Goal: Information Seeking & Learning: Learn about a topic

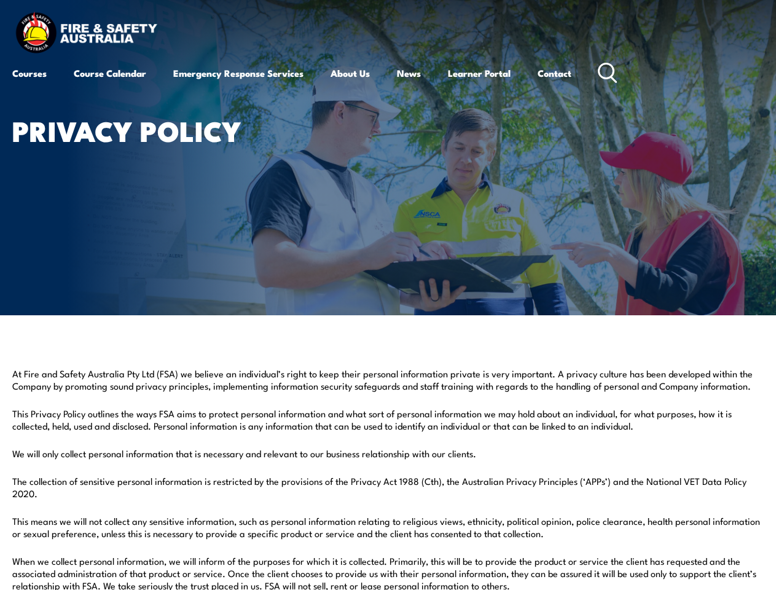
click at [388, 295] on article "Privacy Policy" at bounding box center [387, 157] width 751 height 315
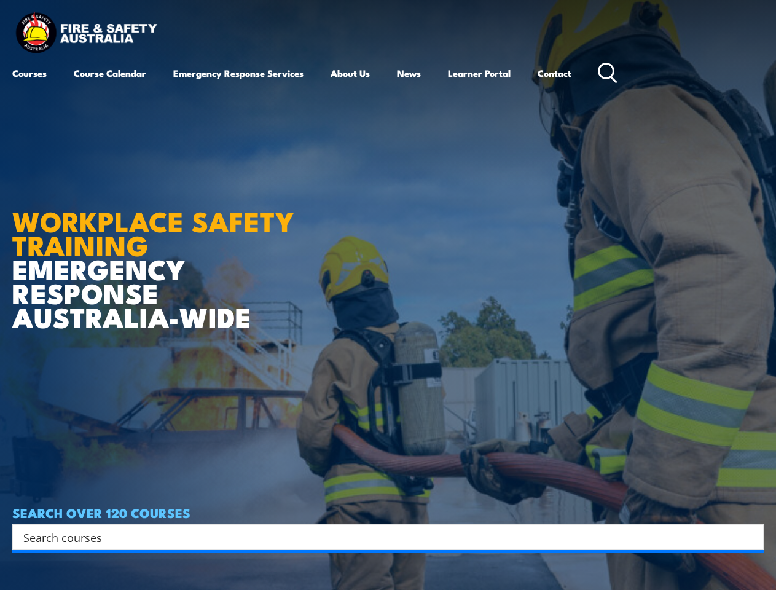
click at [388, 295] on article "WORKPLACE SAFETY TRAINING EMERGENCY RESPONSE [GEOGRAPHIC_DATA]-WIDE SEARCH OVER…" at bounding box center [387, 295] width 751 height 590
click at [380, 537] on input "Search input" at bounding box center [379, 537] width 713 height 18
click at [751, 537] on icon "Search magnifier button" at bounding box center [751, 536] width 14 height 17
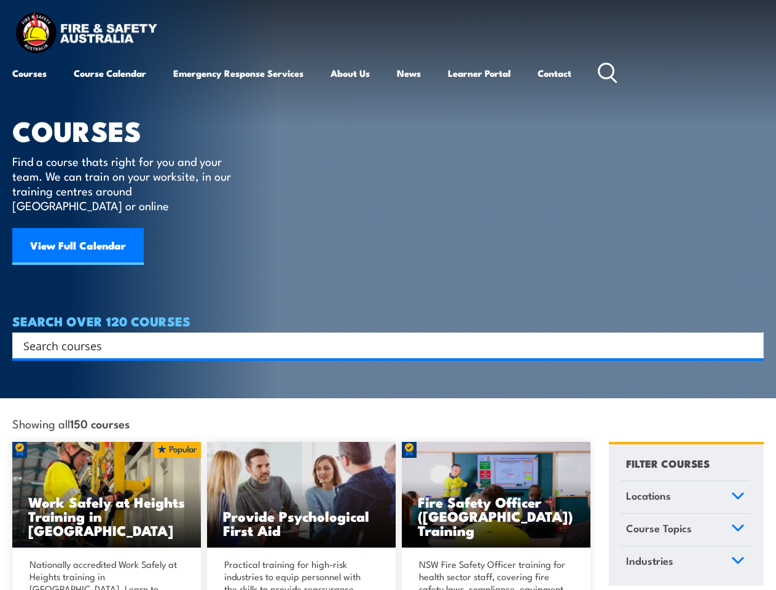
click at [388, 295] on article "COURSES Find a course thats right for you and your team. We can train on your w…" at bounding box center [387, 179] width 751 height 358
click at [380, 336] on input "Search input" at bounding box center [379, 345] width 713 height 18
click at [751, 337] on icon "Search magnifier button" at bounding box center [751, 345] width 14 height 17
click at [685, 482] on link "Locations" at bounding box center [686, 497] width 130 height 32
click at [685, 515] on label "[GEOGRAPHIC_DATA]" at bounding box center [694, 519] width 100 height 12
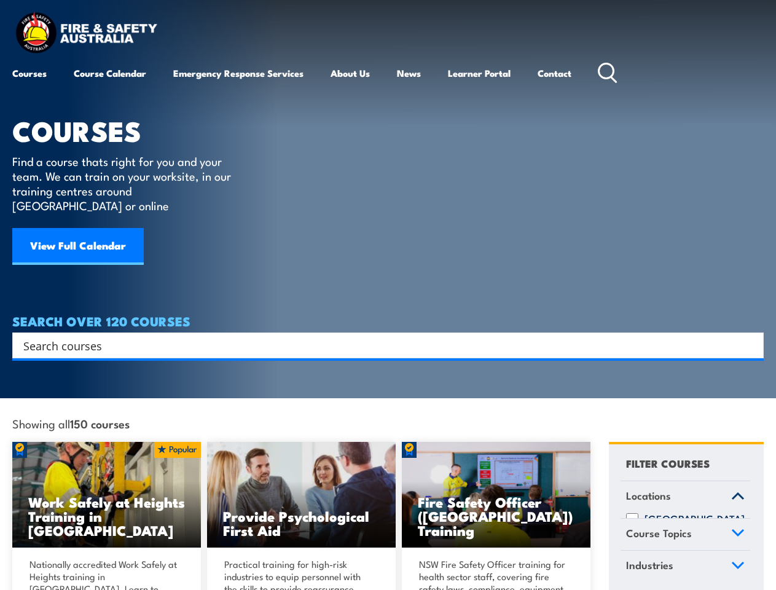
click at [638, 515] on input "[GEOGRAPHIC_DATA]" at bounding box center [632, 519] width 12 height 12
checkbox input "true"
click at [685, 518] on div "[GEOGRAPHIC_DATA] [GEOGRAPHIC_DATA] [GEOGRAPHIC_DATA] Online [GEOGRAPHIC_DATA] …" at bounding box center [686, 515] width 130 height 5
